Goal: Navigation & Orientation: Find specific page/section

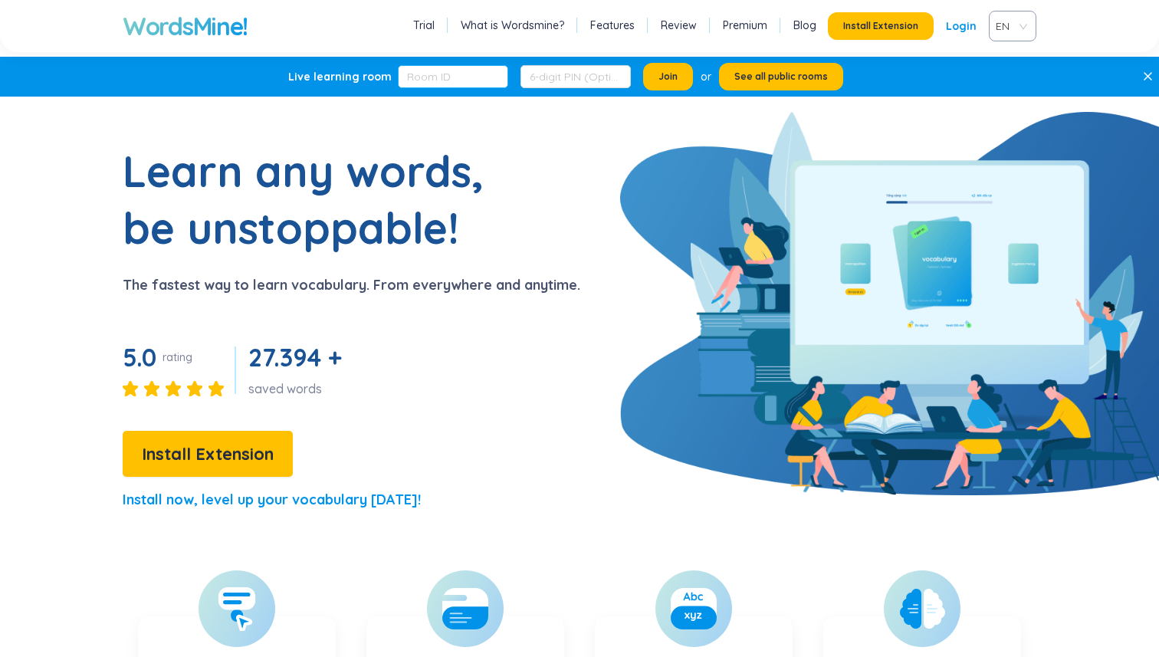
click at [431, 77] on input "text" at bounding box center [453, 76] width 110 height 23
click at [794, 77] on span "See all public rooms" at bounding box center [782, 77] width 94 height 12
click at [185, 28] on h1 "WordsMine!" at bounding box center [185, 26] width 125 height 31
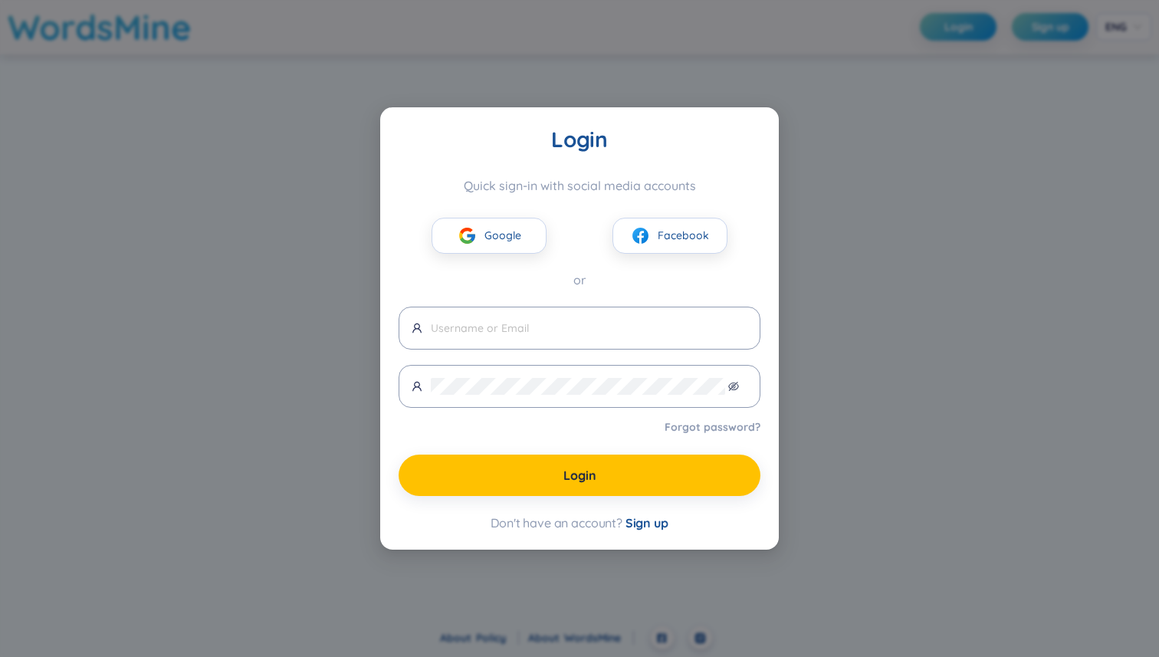
click at [827, 156] on div "Login Quick sign-in with social media accounts Google Facebook or Forgot passwo…" at bounding box center [579, 328] width 1159 height 657
